Goal: Information Seeking & Learning: Compare options

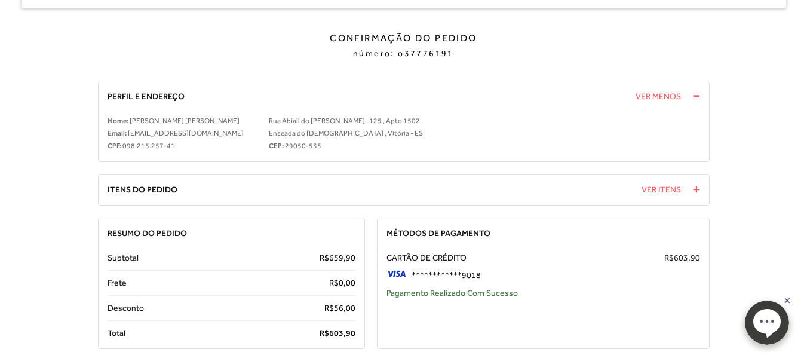
scroll to position [119, 0]
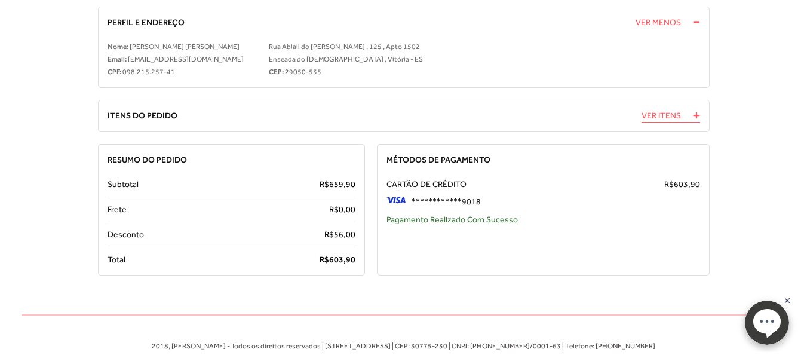
click at [646, 119] on span "Ver Itens" at bounding box center [660, 115] width 39 height 13
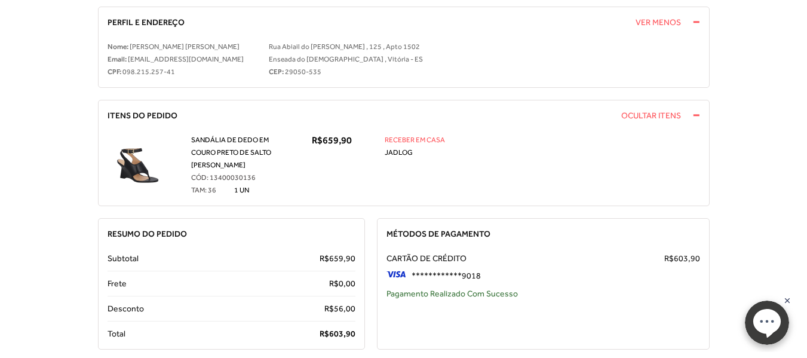
click at [229, 176] on span "13400030136" at bounding box center [233, 177] width 46 height 8
copy span "13400030136"
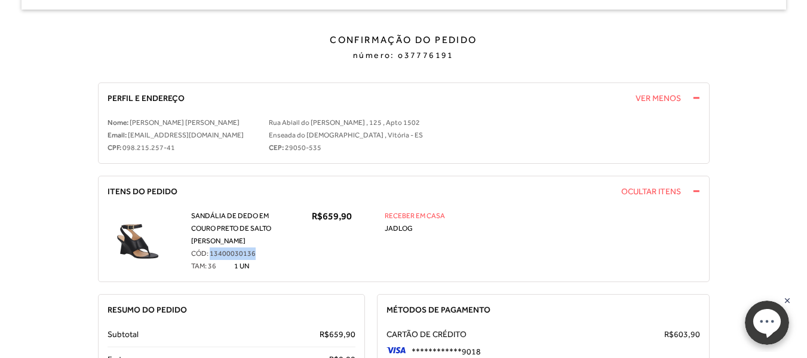
scroll to position [0, 0]
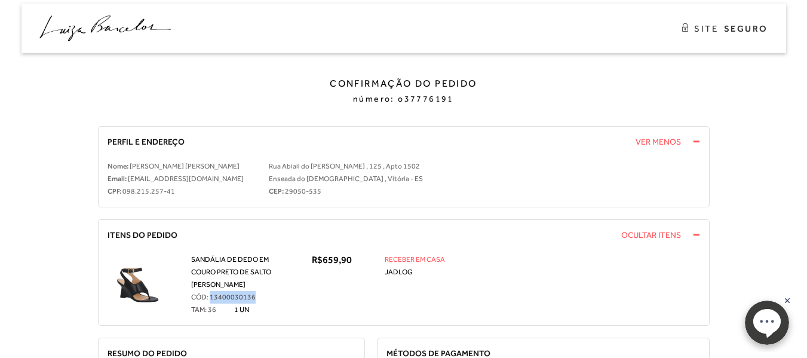
click at [147, 18] on img at bounding box center [104, 29] width 131 height 26
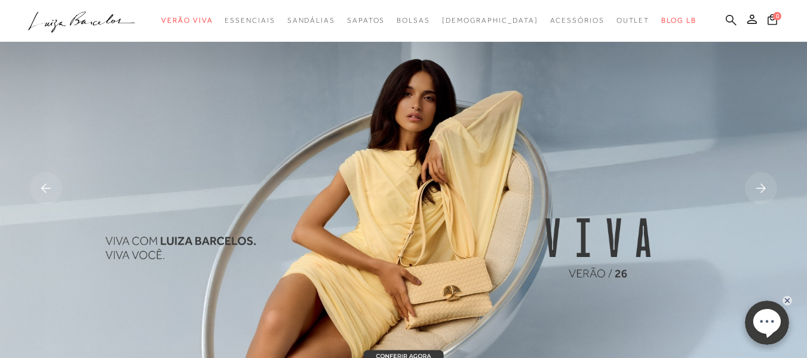
click at [726, 18] on icon at bounding box center [731, 19] width 11 height 11
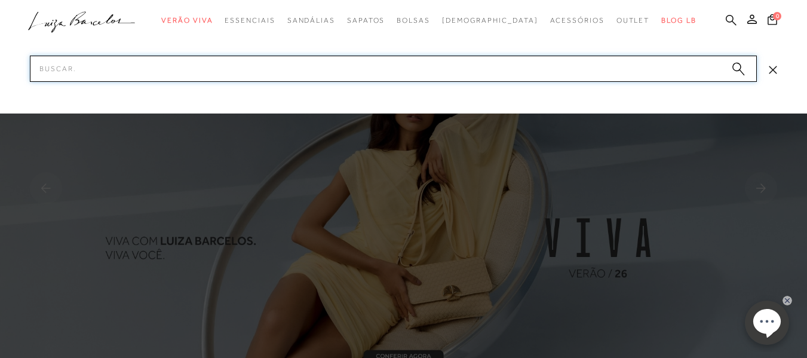
paste input "300000022UN"
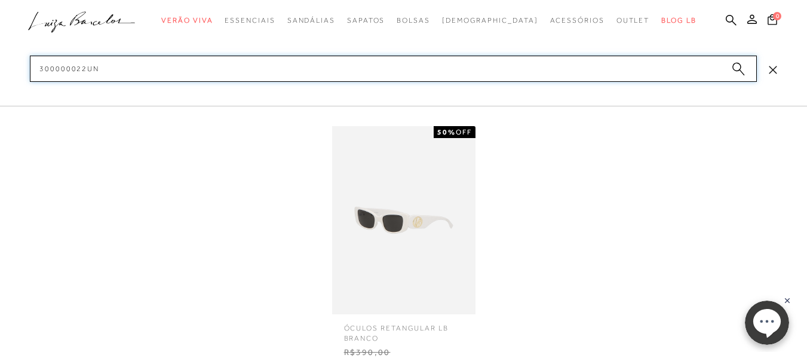
type input "300000022UN"
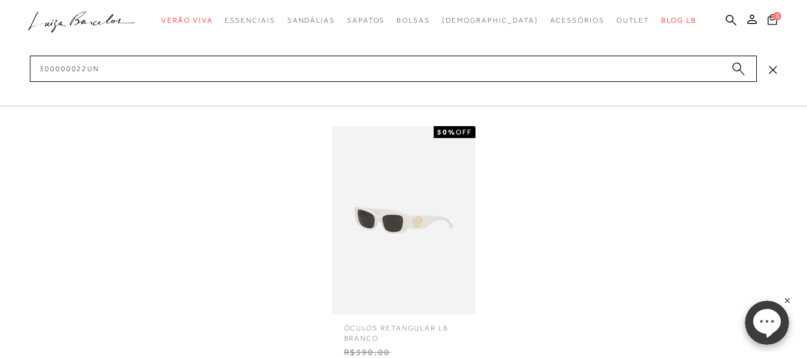
click at [395, 204] on img at bounding box center [403, 220] width 143 height 188
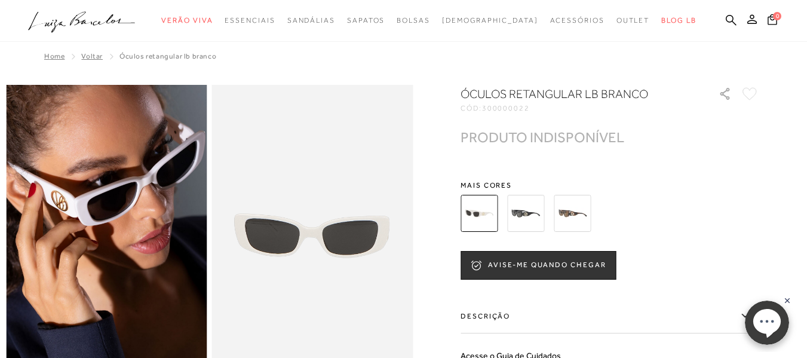
click at [530, 208] on img at bounding box center [525, 213] width 37 height 37
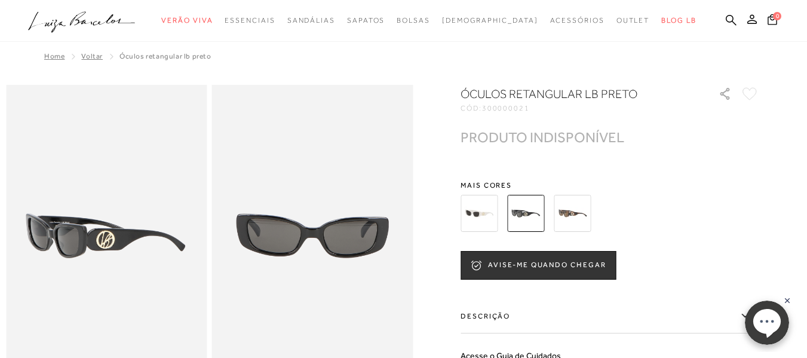
click at [575, 211] on img at bounding box center [572, 213] width 37 height 37
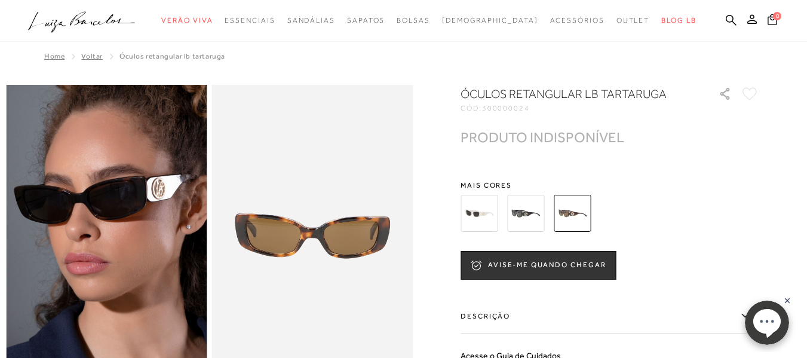
click at [489, 205] on img at bounding box center [478, 213] width 37 height 37
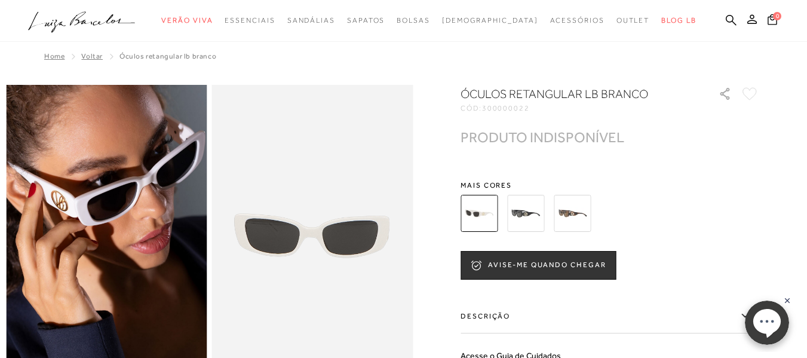
click at [526, 214] on img at bounding box center [525, 213] width 37 height 37
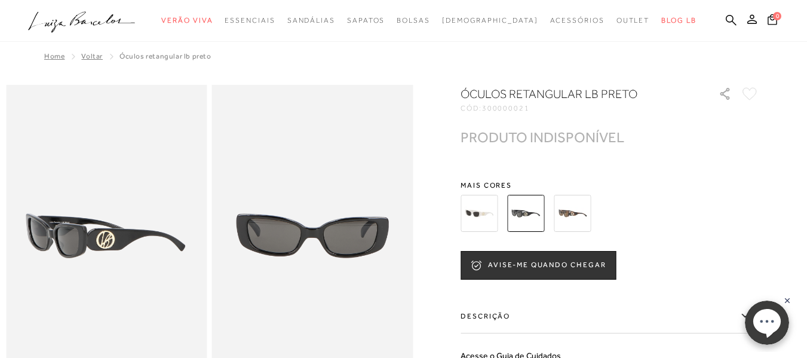
click at [585, 219] on img at bounding box center [572, 213] width 37 height 37
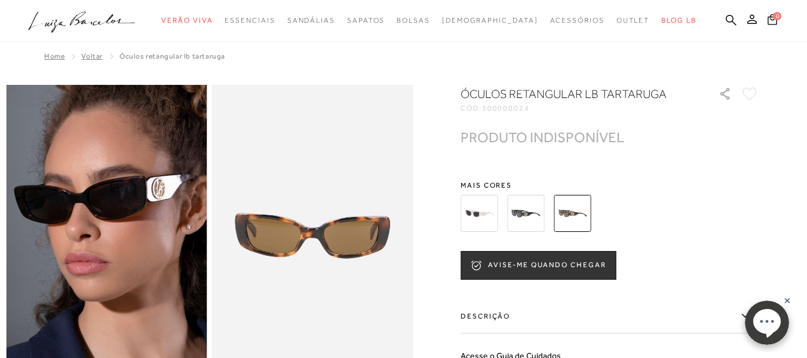
click at [498, 208] on img at bounding box center [478, 213] width 37 height 37
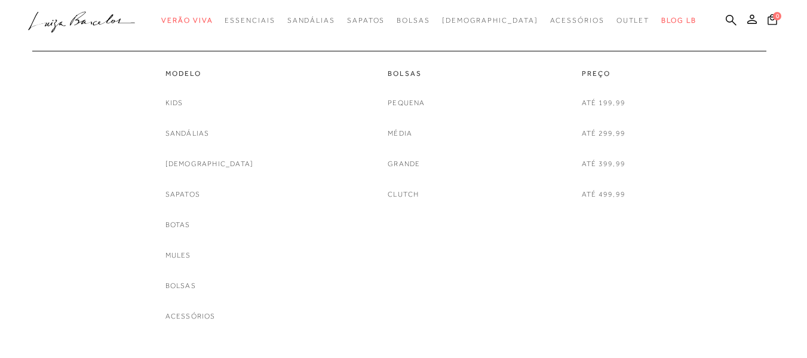
scroll to position [60, 0]
